Goal: Navigation & Orientation: Find specific page/section

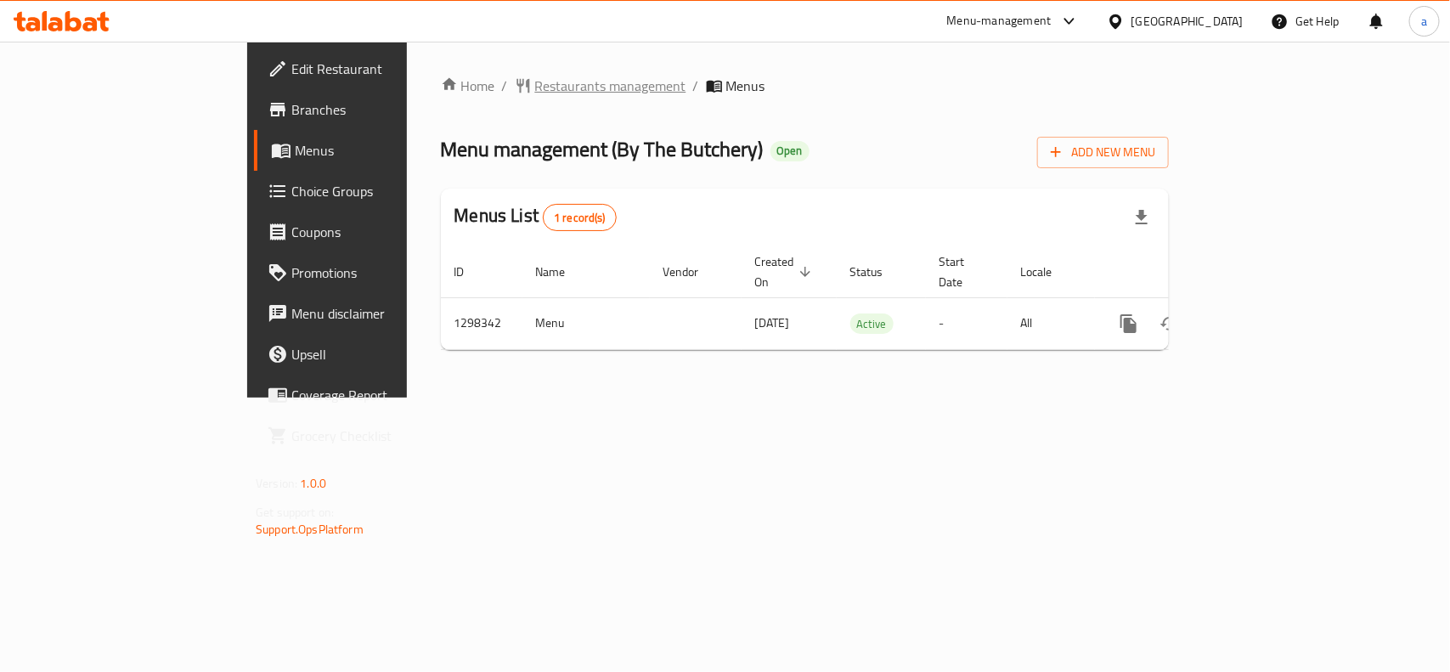
click at [535, 91] on span "Restaurants management" at bounding box center [610, 86] width 151 height 20
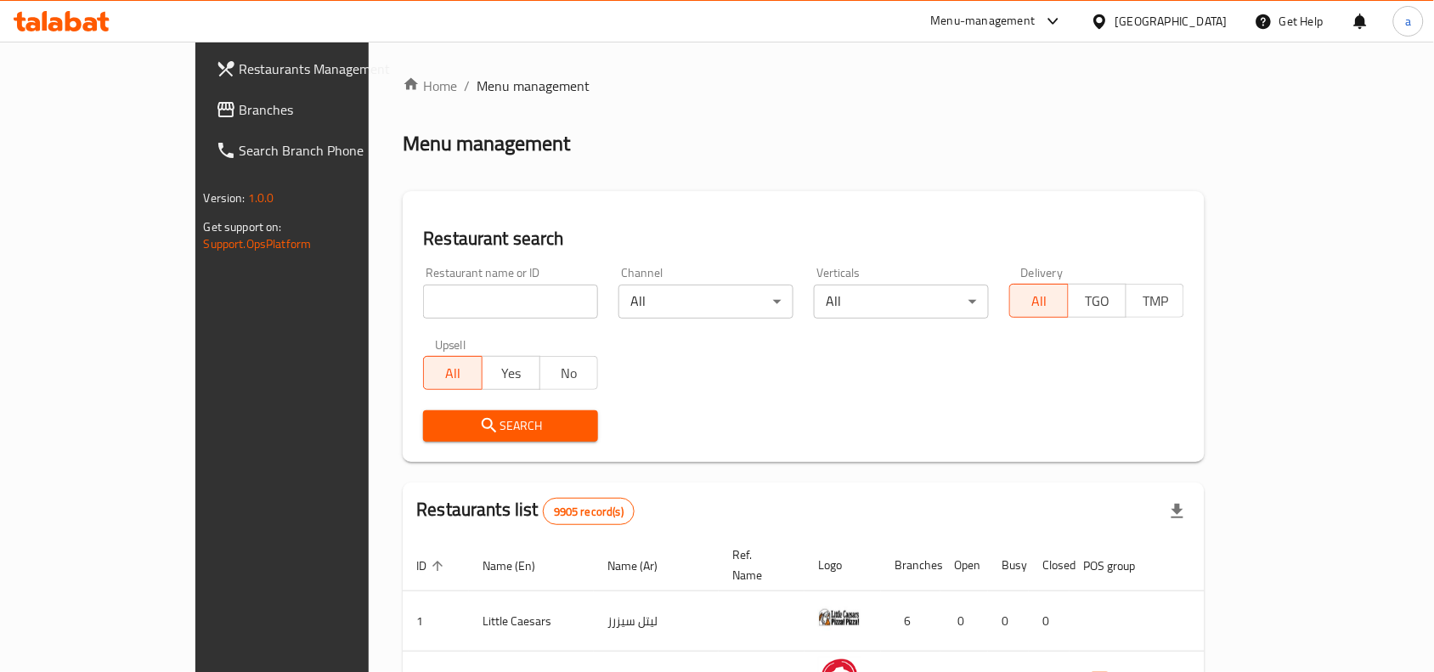
click at [506, 303] on input "search" at bounding box center [510, 302] width 175 height 34
drag, startPoint x: 179, startPoint y: 116, endPoint x: 146, endPoint y: 129, distance: 35.8
click at [240, 116] on span "Branches" at bounding box center [331, 109] width 182 height 20
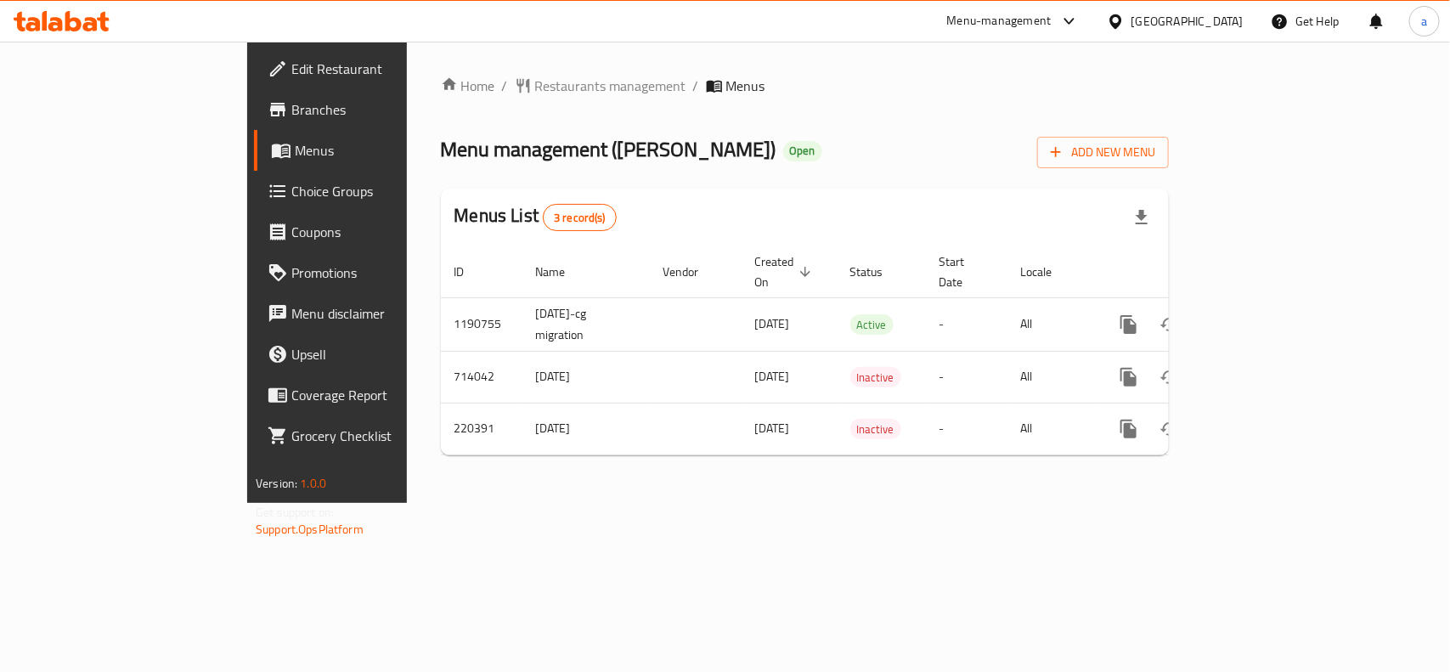
click at [1217, 9] on div "[GEOGRAPHIC_DATA]" at bounding box center [1176, 21] width 164 height 41
click at [1221, 23] on div "[GEOGRAPHIC_DATA]" at bounding box center [1188, 21] width 112 height 19
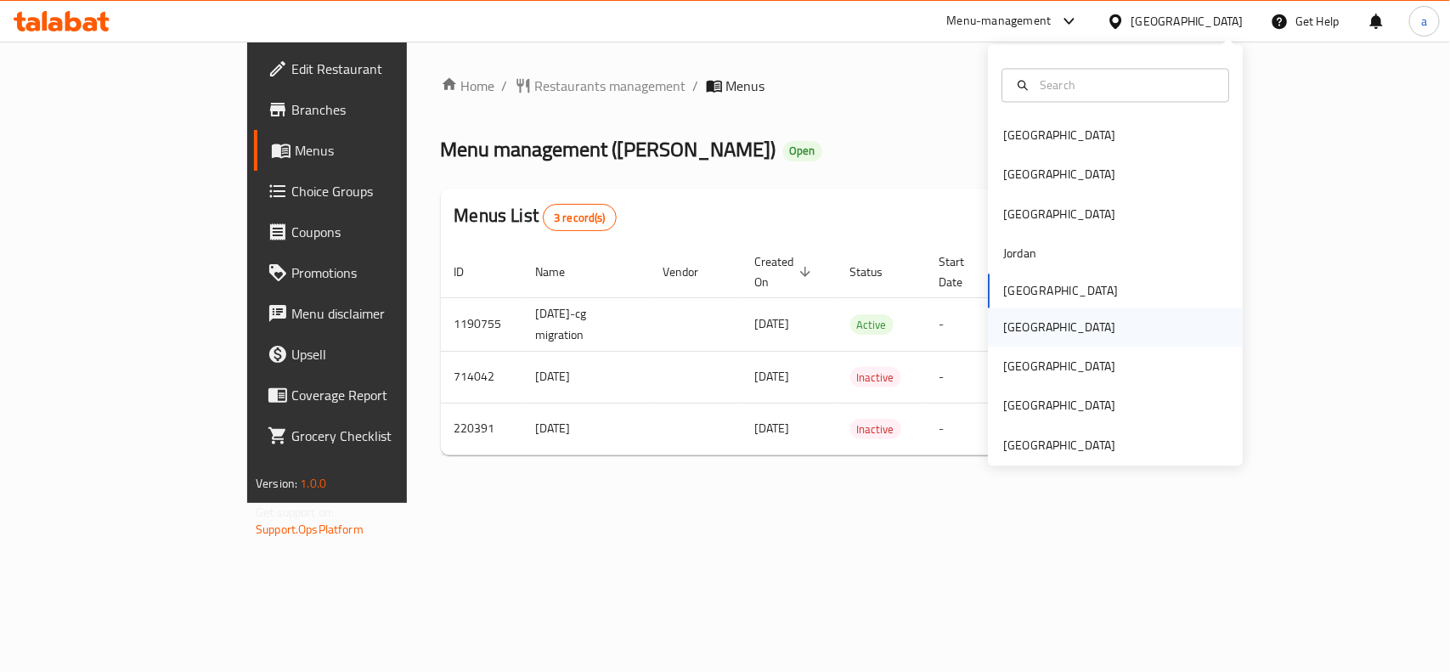
click at [1033, 324] on div "[GEOGRAPHIC_DATA]" at bounding box center [1115, 327] width 255 height 39
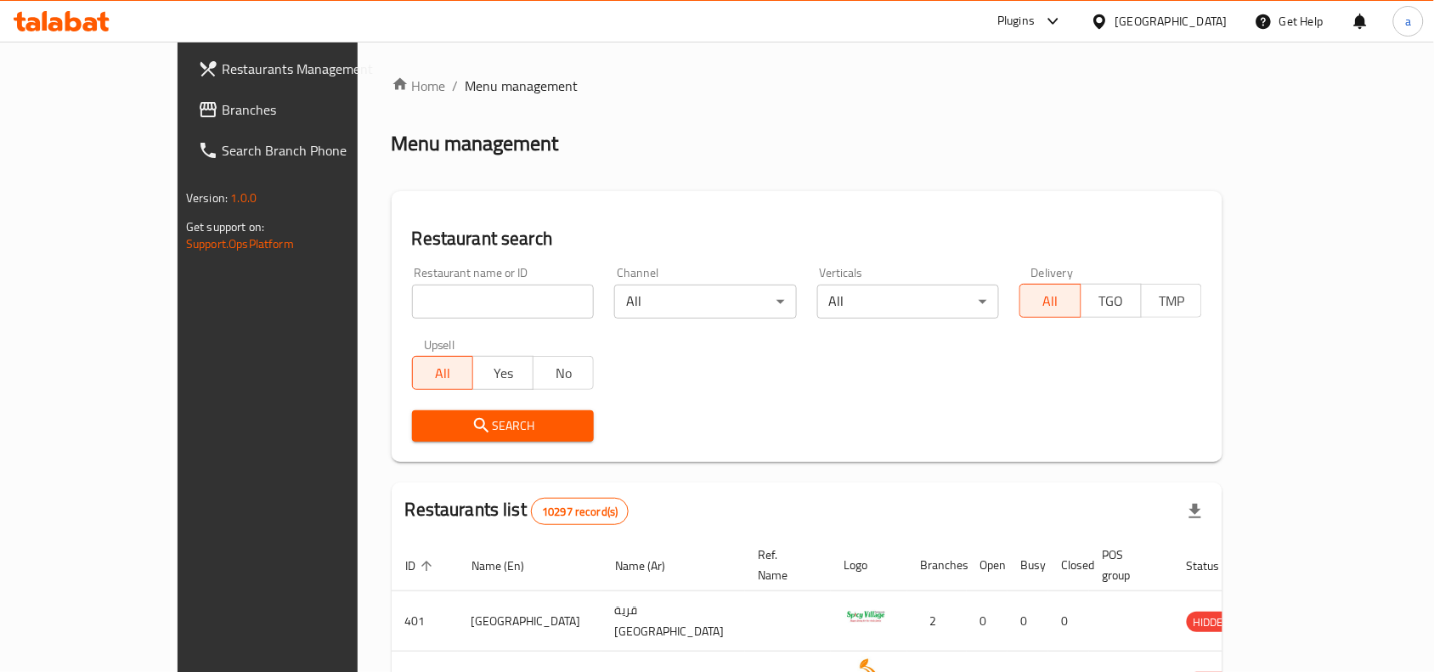
click at [222, 111] on span "Branches" at bounding box center [313, 109] width 182 height 20
